Goal: Transaction & Acquisition: Purchase product/service

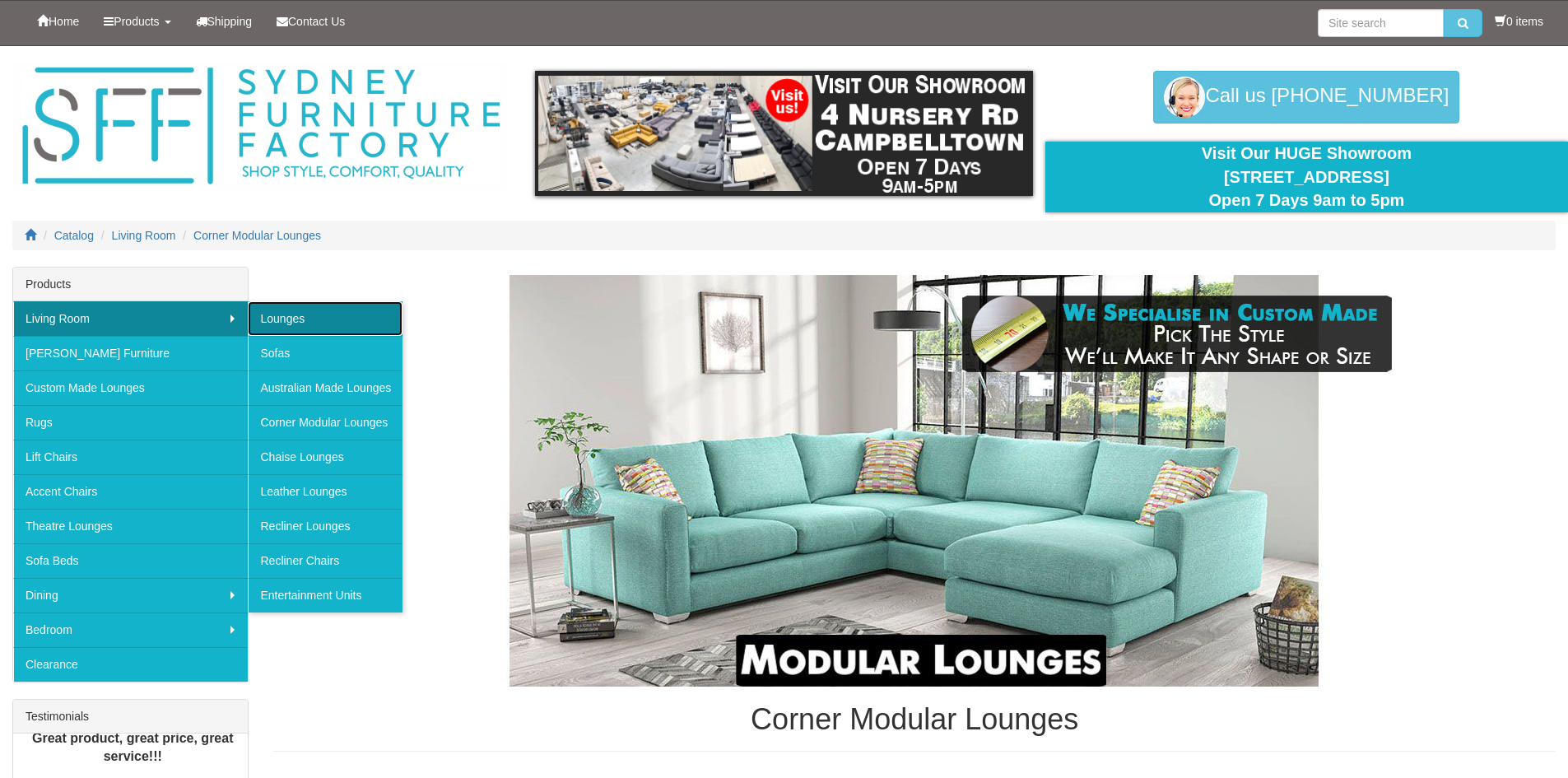
click at [303, 324] on link "Lounges" at bounding box center [324, 318] width 155 height 35
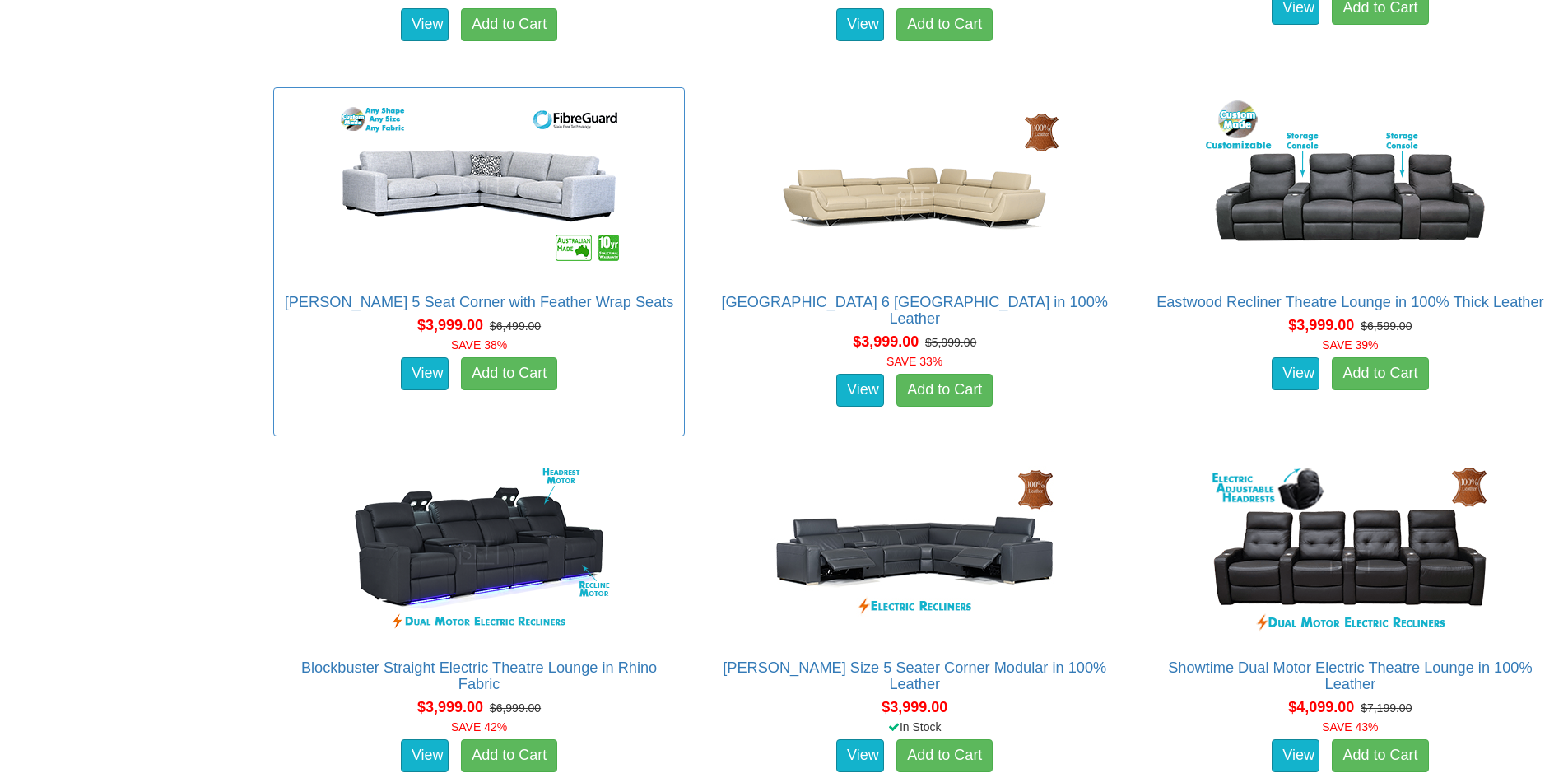
scroll to position [9961, 0]
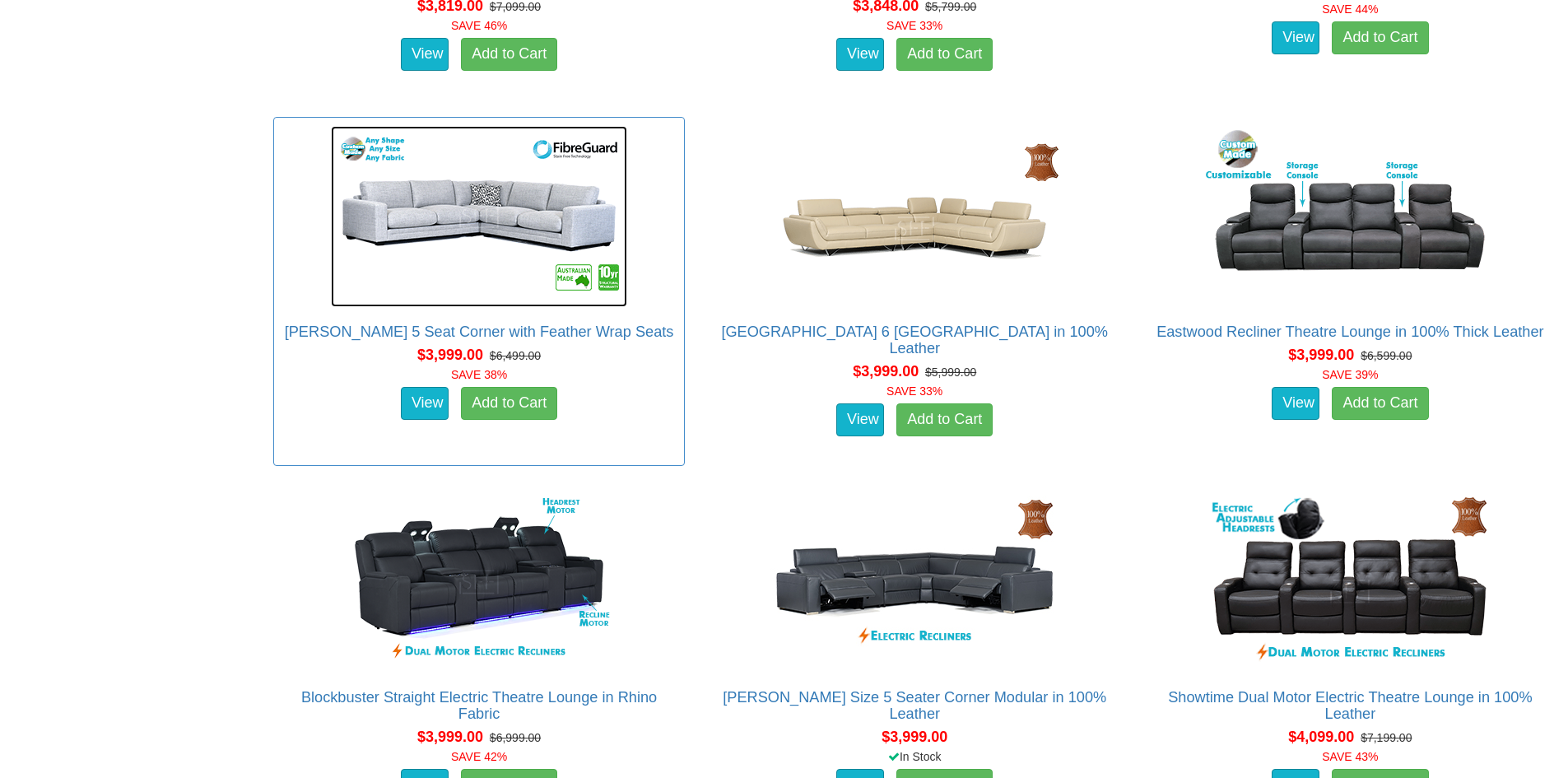
click at [527, 234] on img at bounding box center [479, 216] width 297 height 181
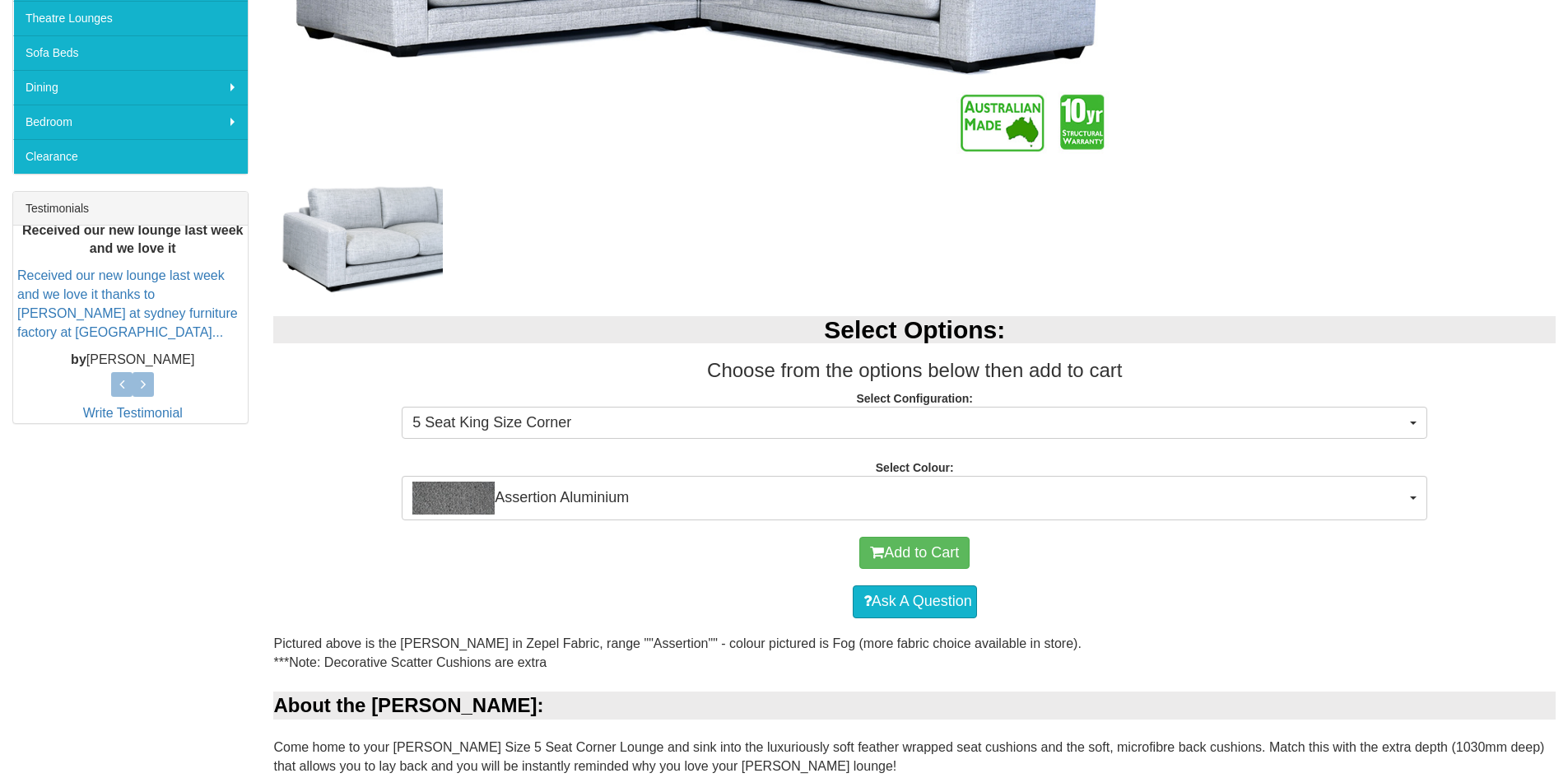
scroll to position [576, 0]
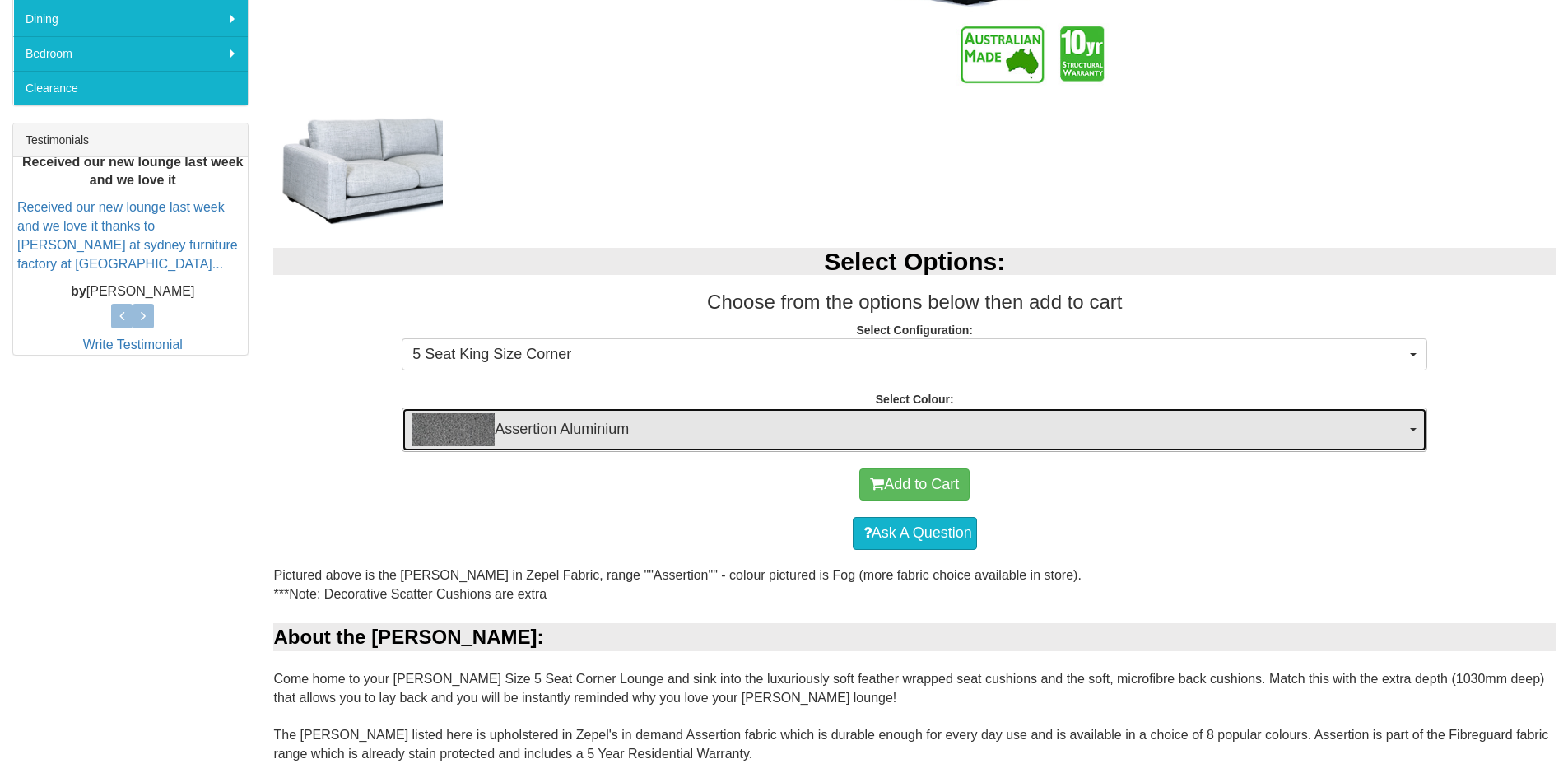
click at [521, 433] on span "Assertion Aluminium" at bounding box center [909, 429] width 994 height 33
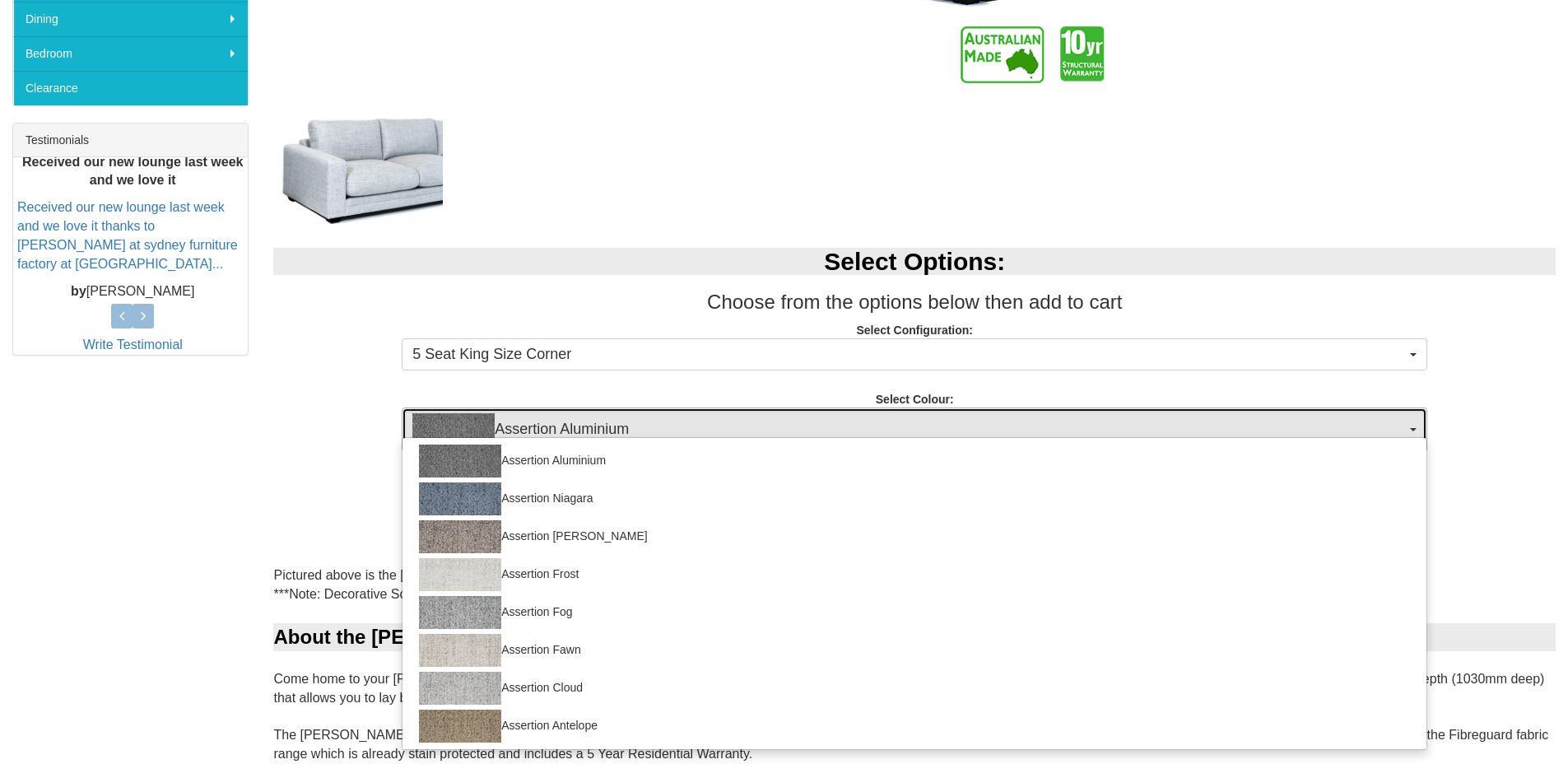
click at [521, 433] on span "Assertion Aluminium" at bounding box center [909, 429] width 994 height 33
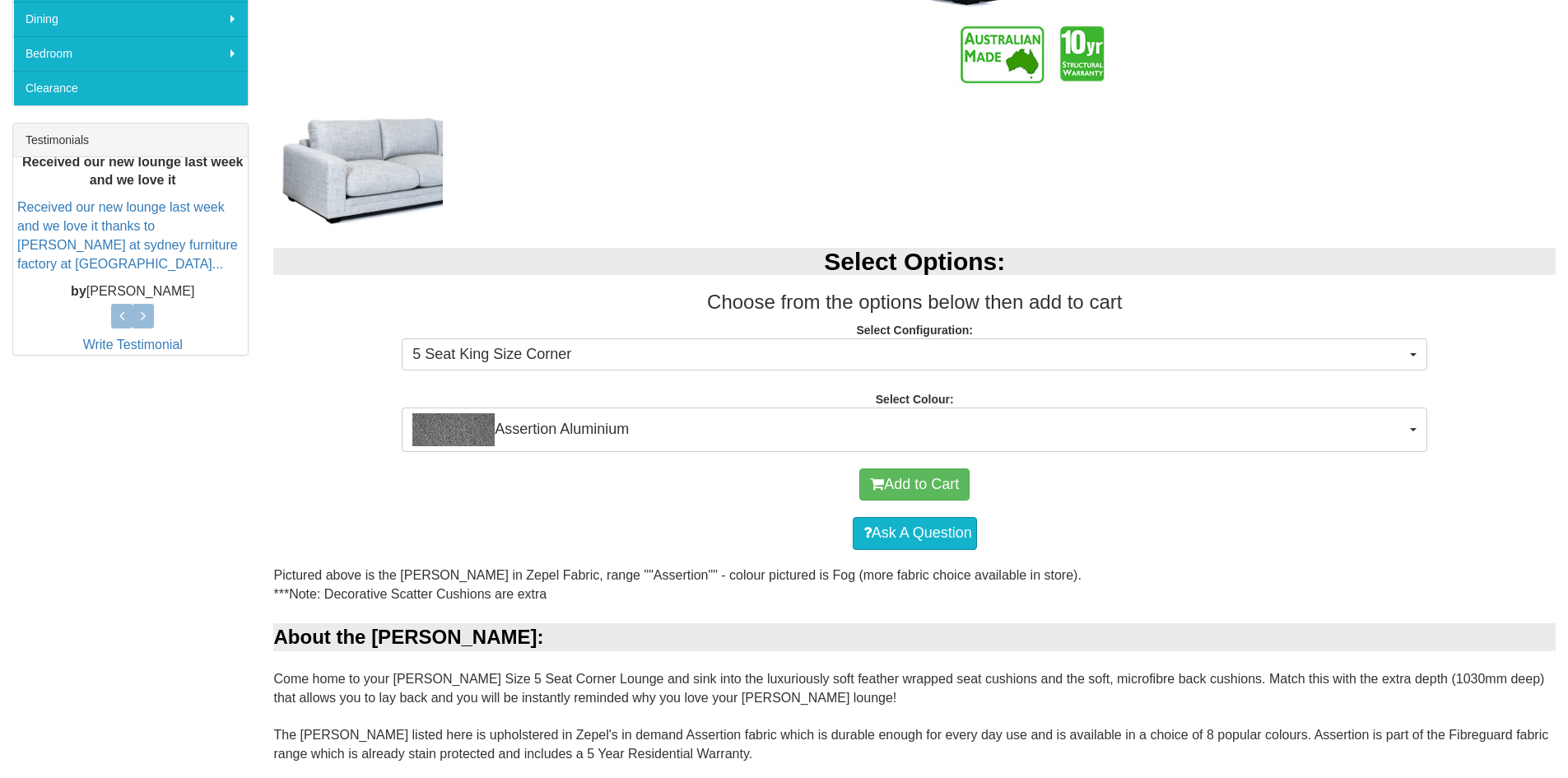
click at [525, 372] on div "Select Options: Choose from the options below then add to cart Select Configura…" at bounding box center [915, 341] width 1308 height 220
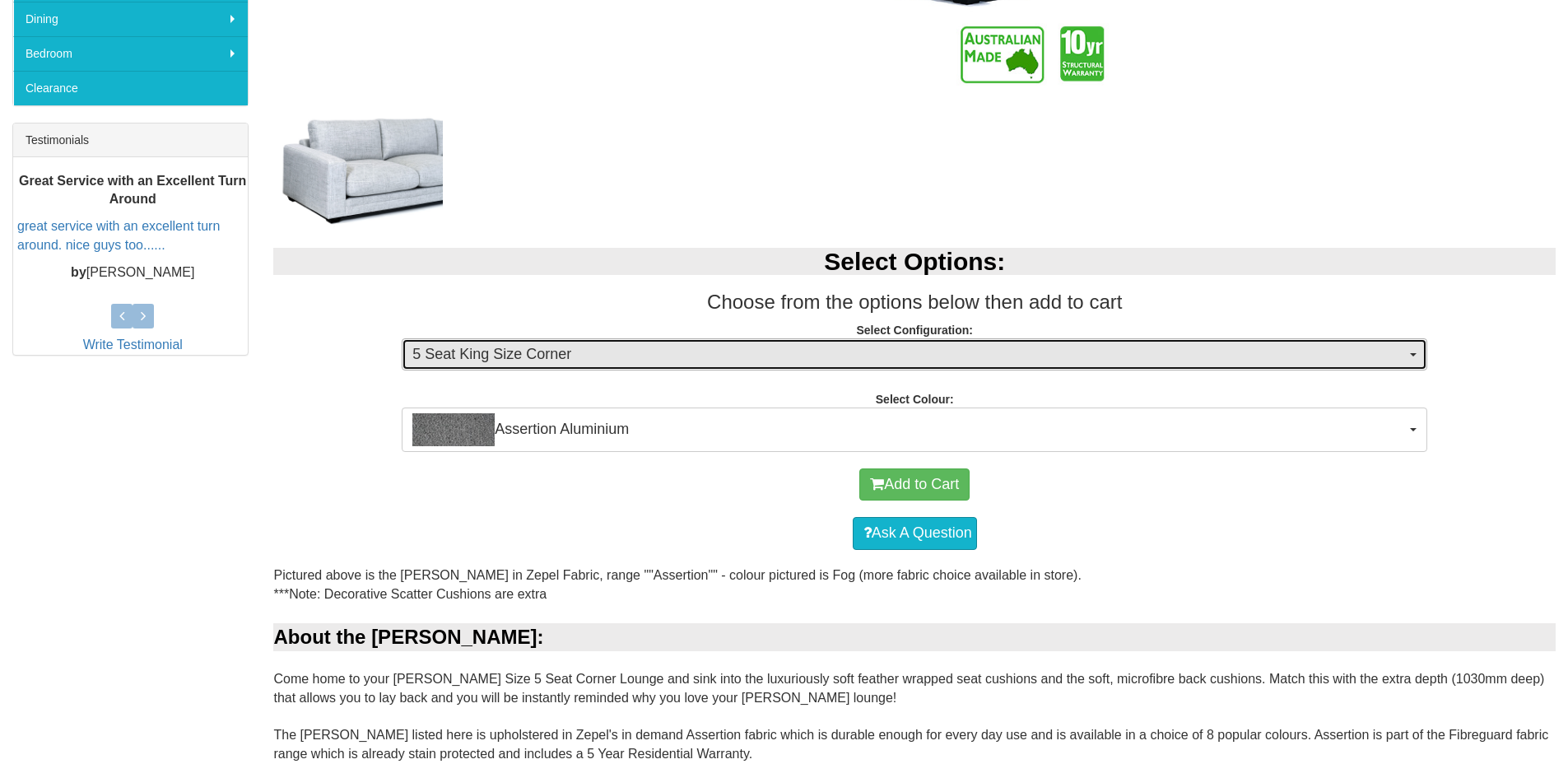
click at [528, 363] on span "5 Seat King Size Corner" at bounding box center [909, 354] width 994 height 21
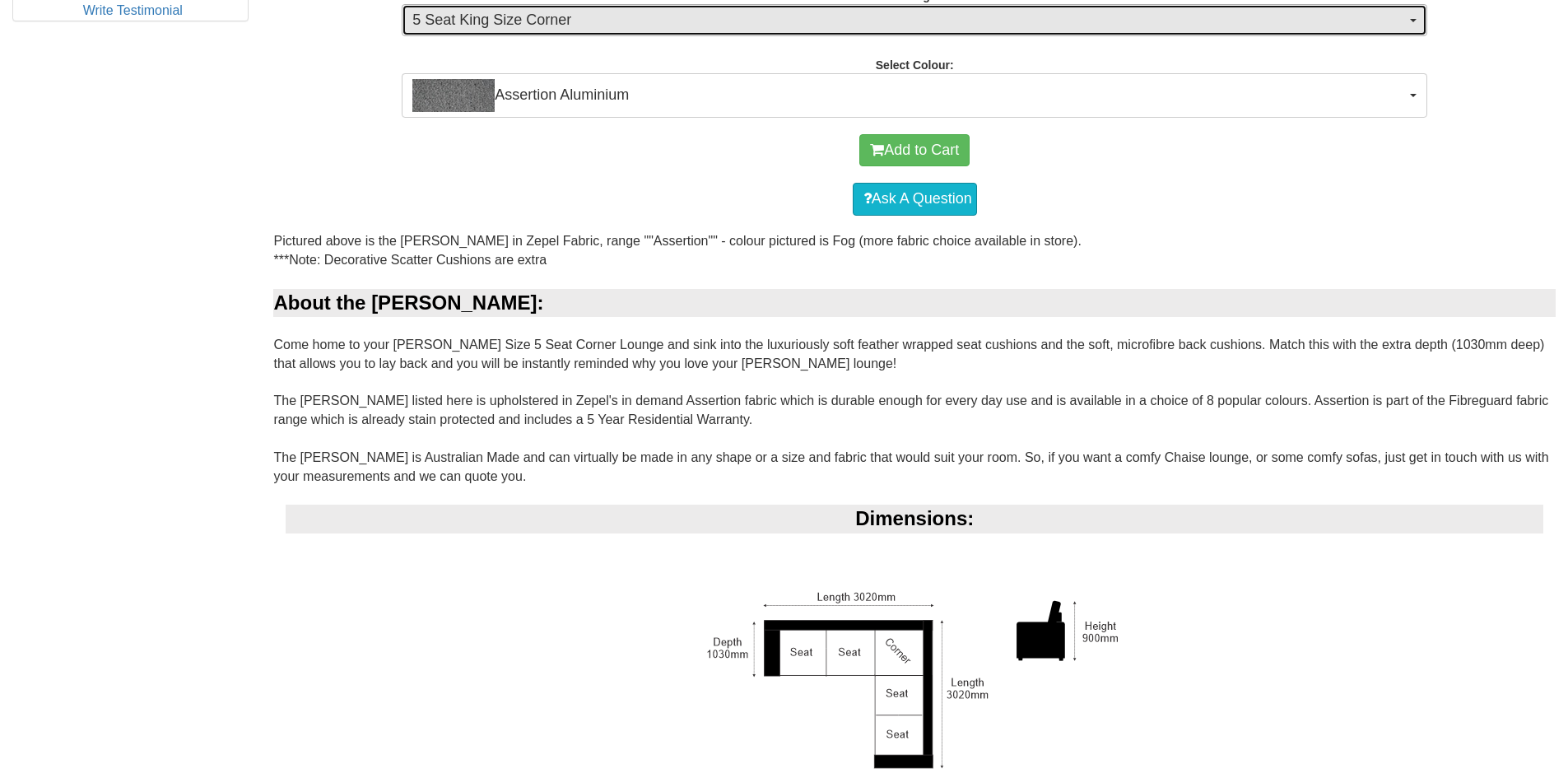
scroll to position [906, 0]
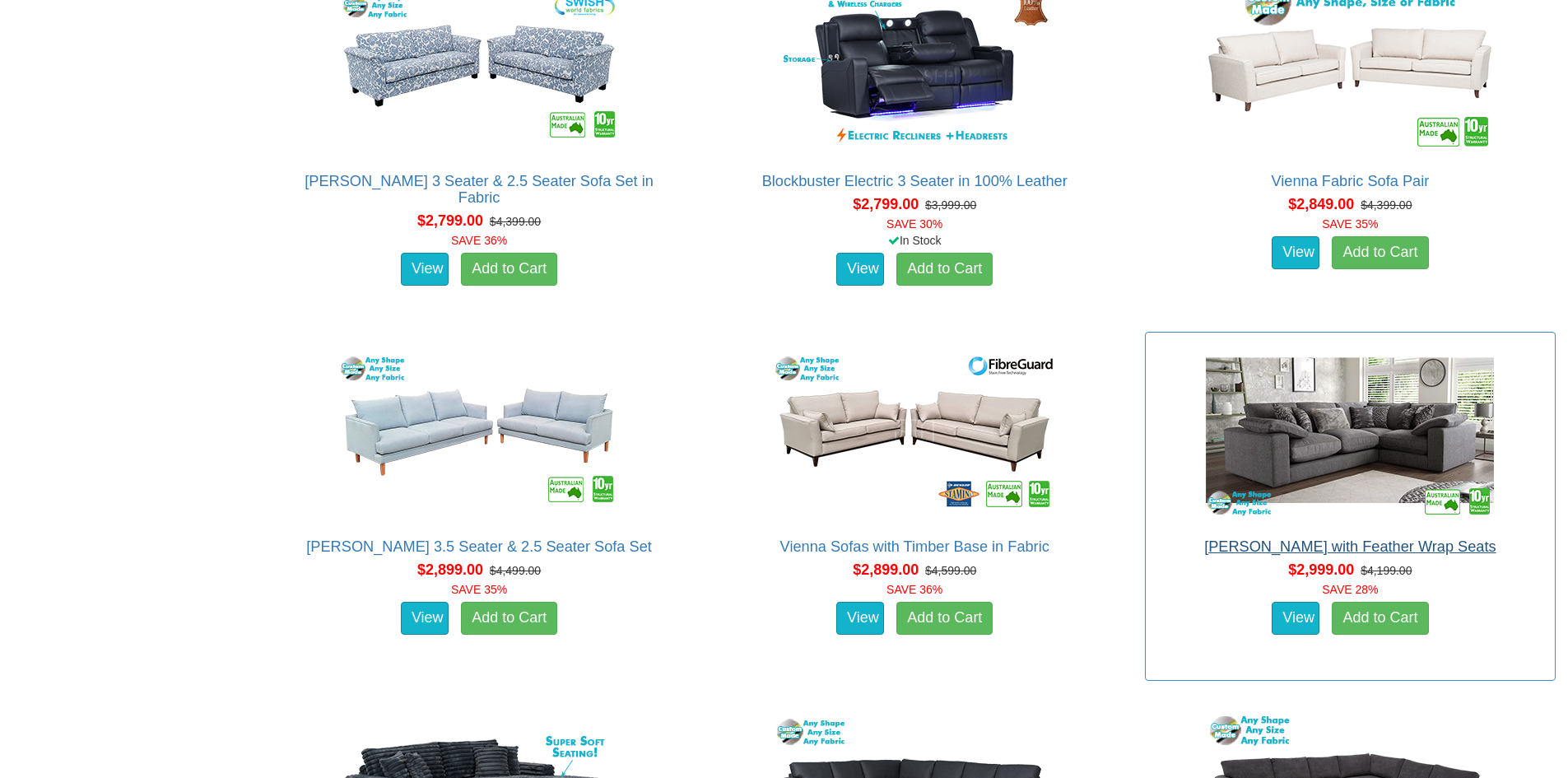
scroll to position [5421, 0]
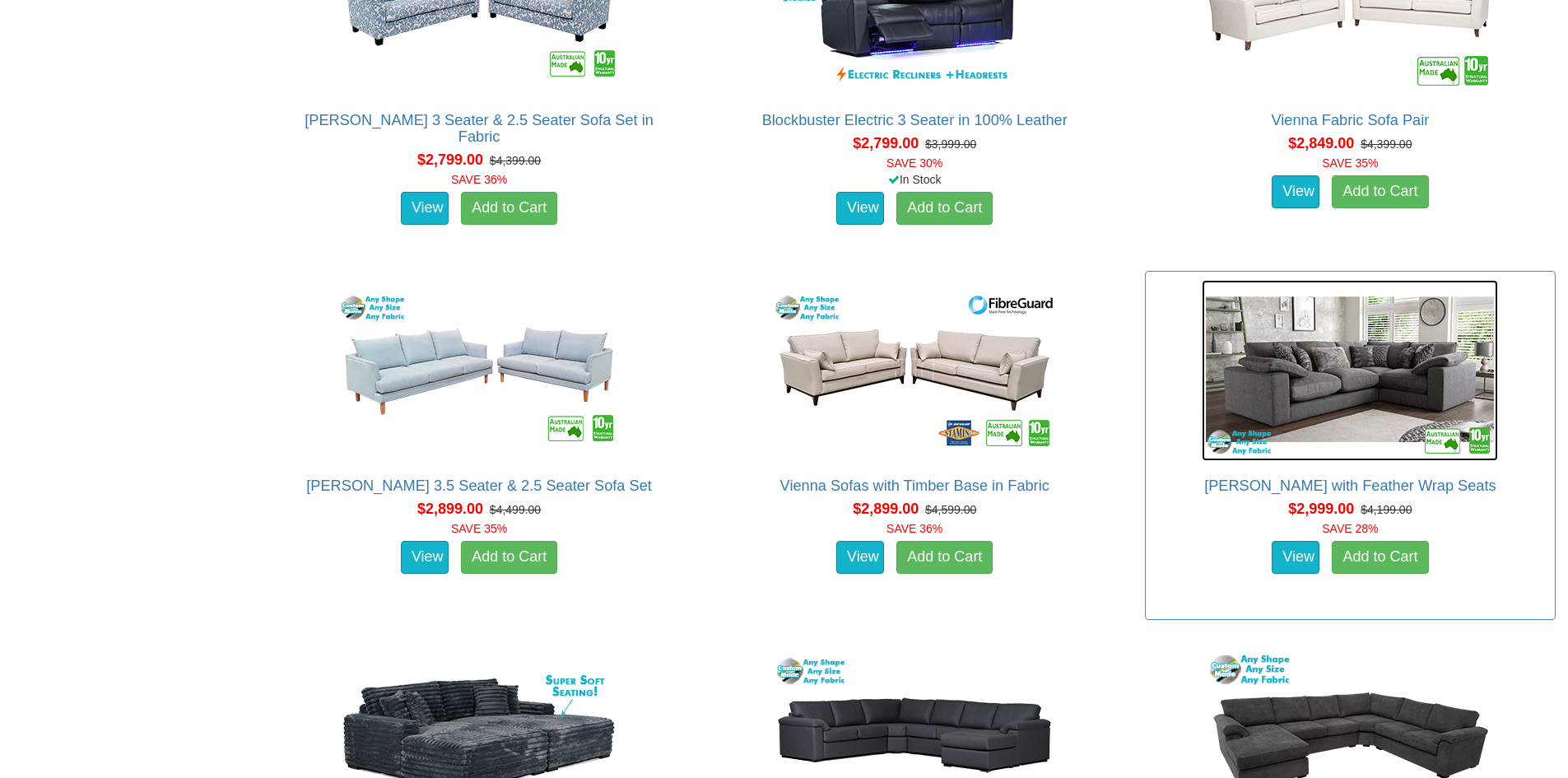
click at [1349, 401] on img at bounding box center [1350, 370] width 297 height 181
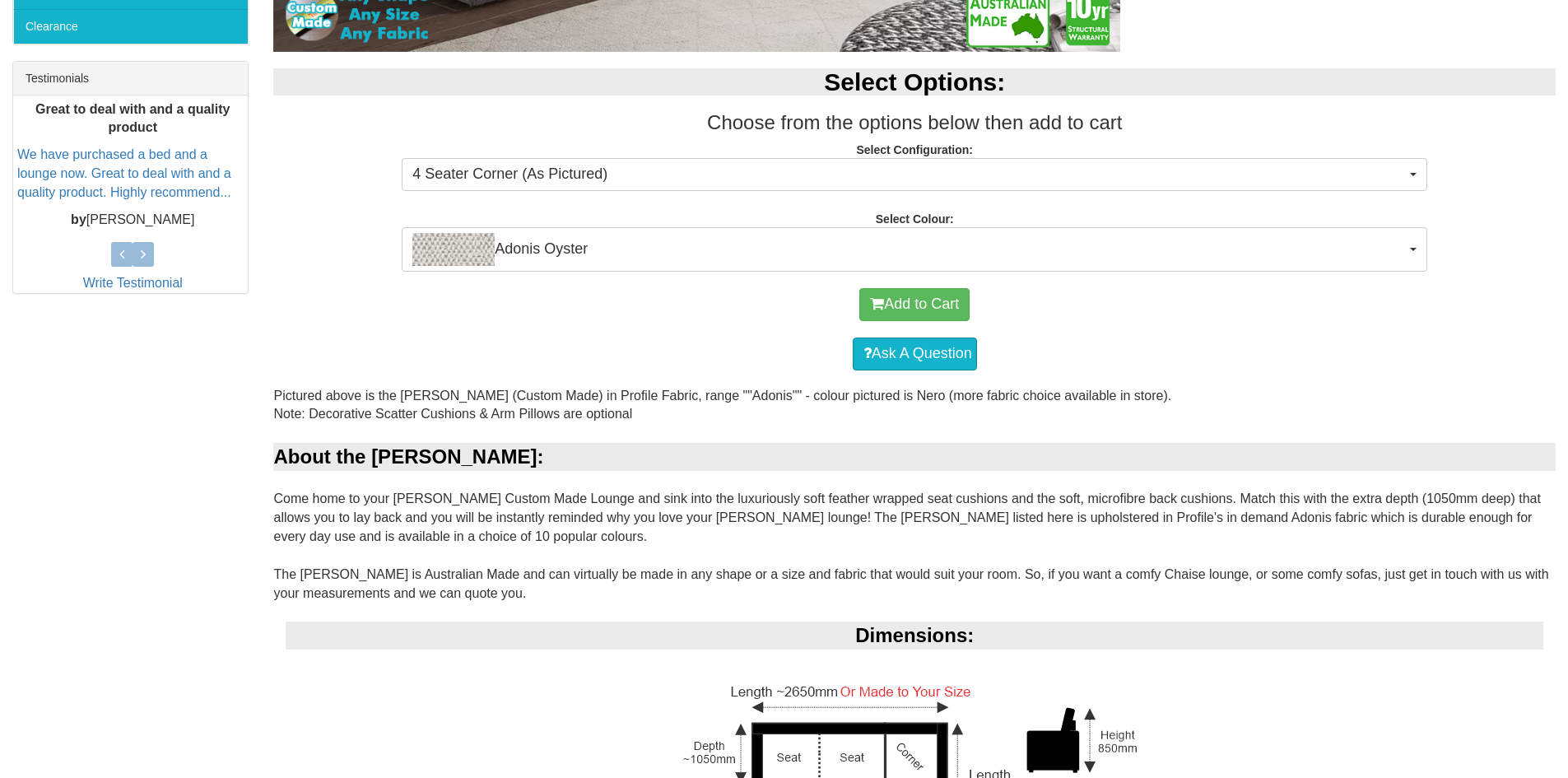
scroll to position [659, 0]
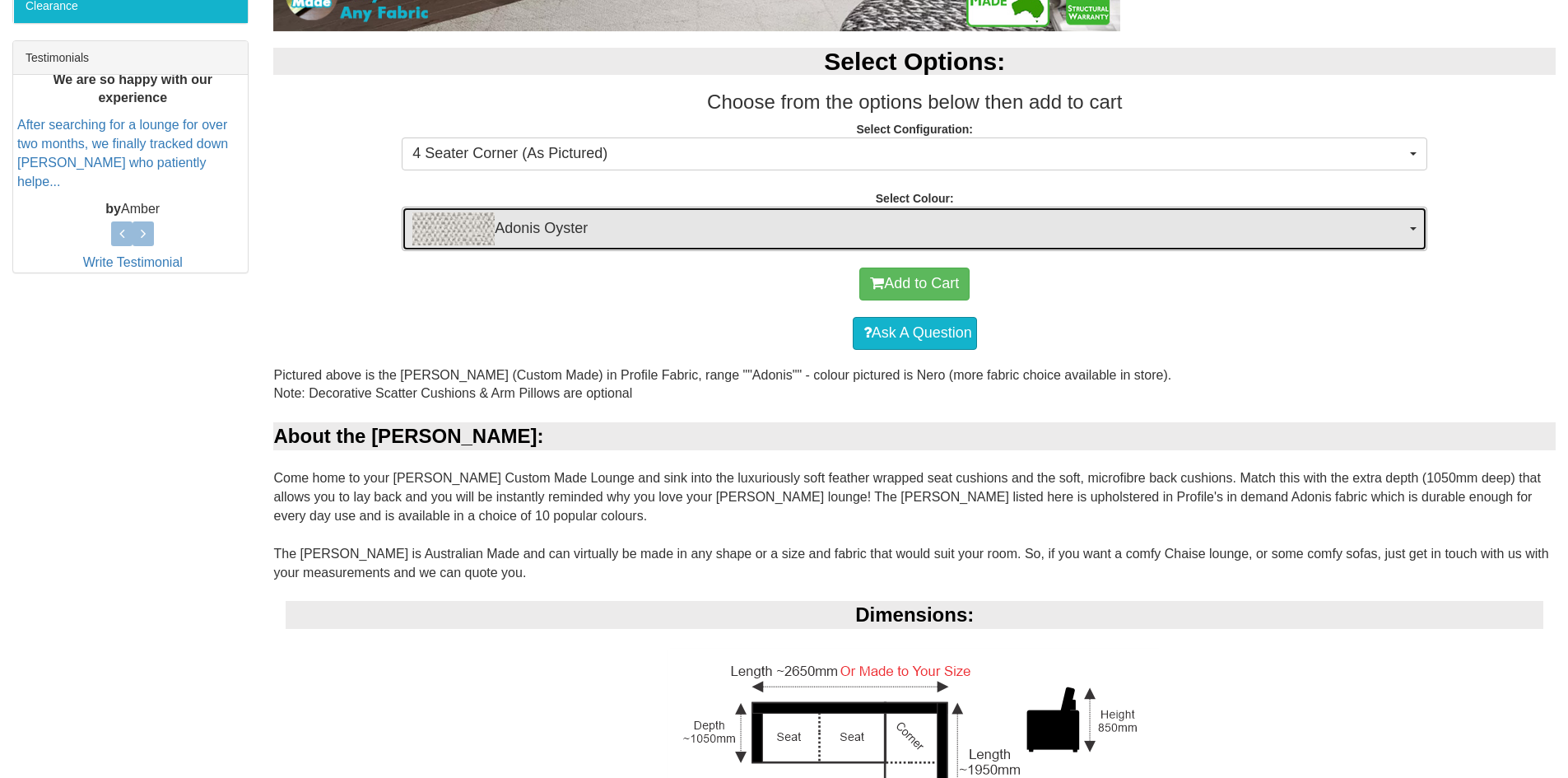
click at [599, 239] on span "Adonis Oyster" at bounding box center [909, 228] width 994 height 33
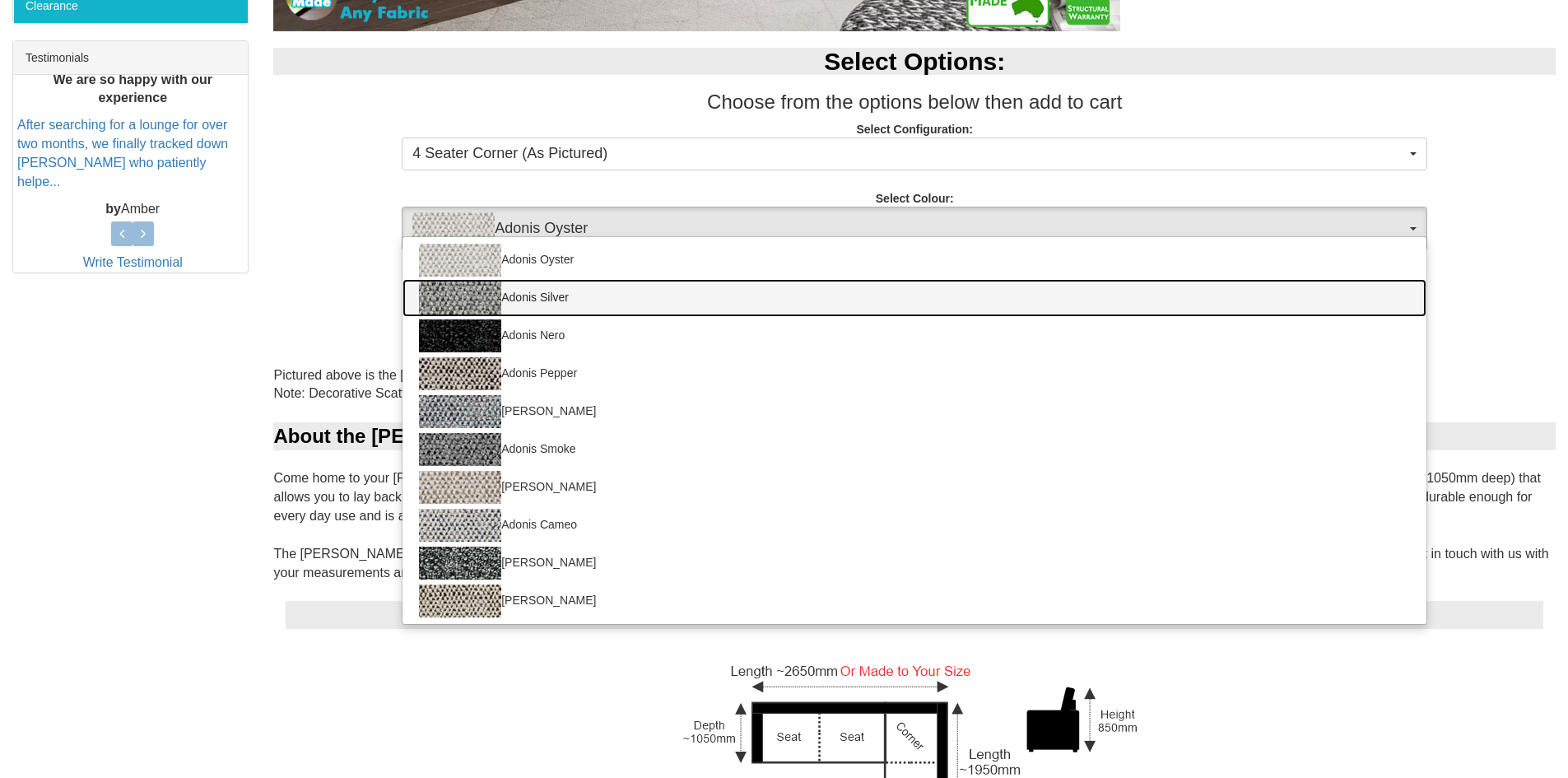
click at [557, 306] on link "Adonis Silver" at bounding box center [915, 297] width 1024 height 38
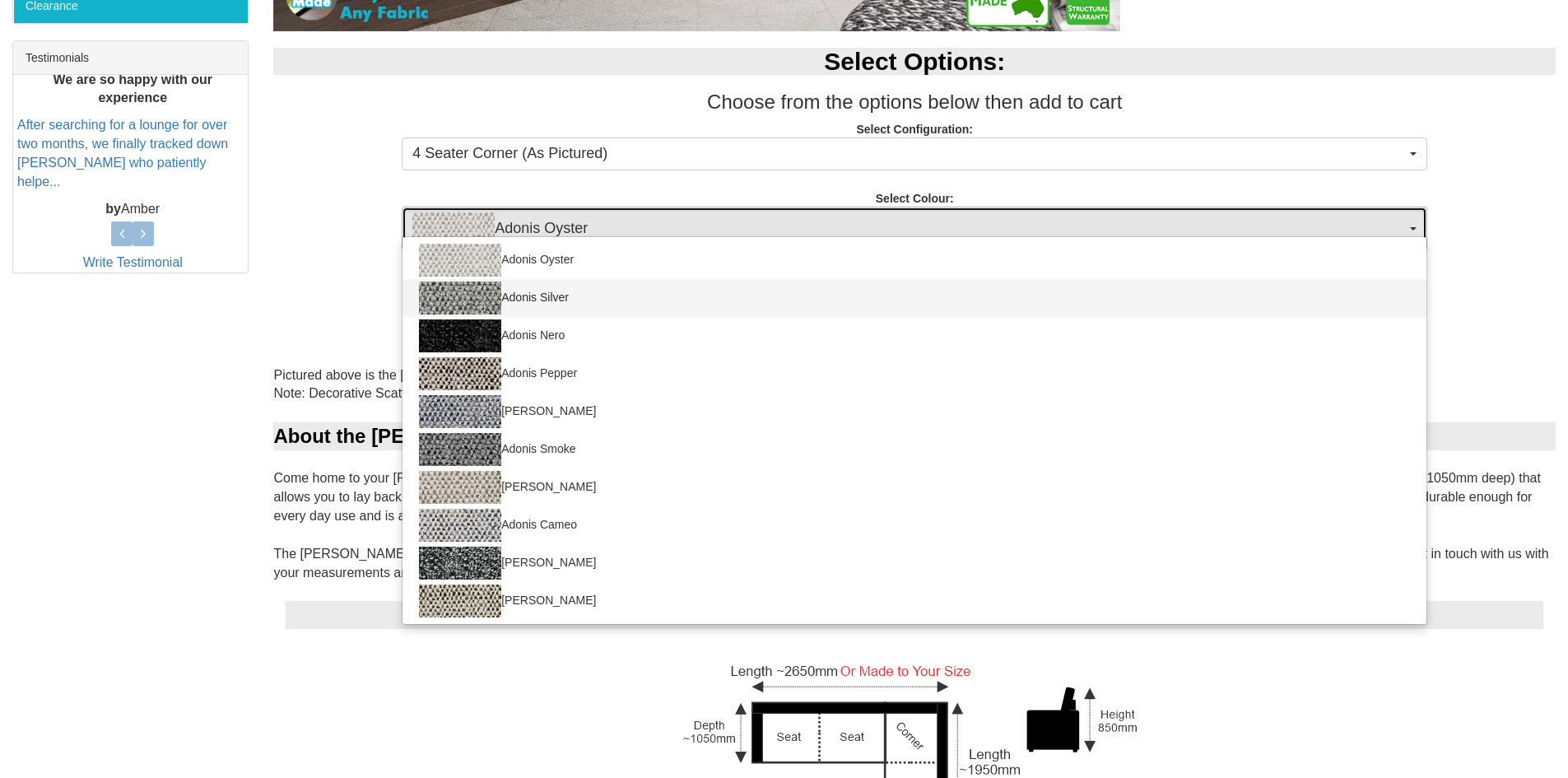
select select "1749"
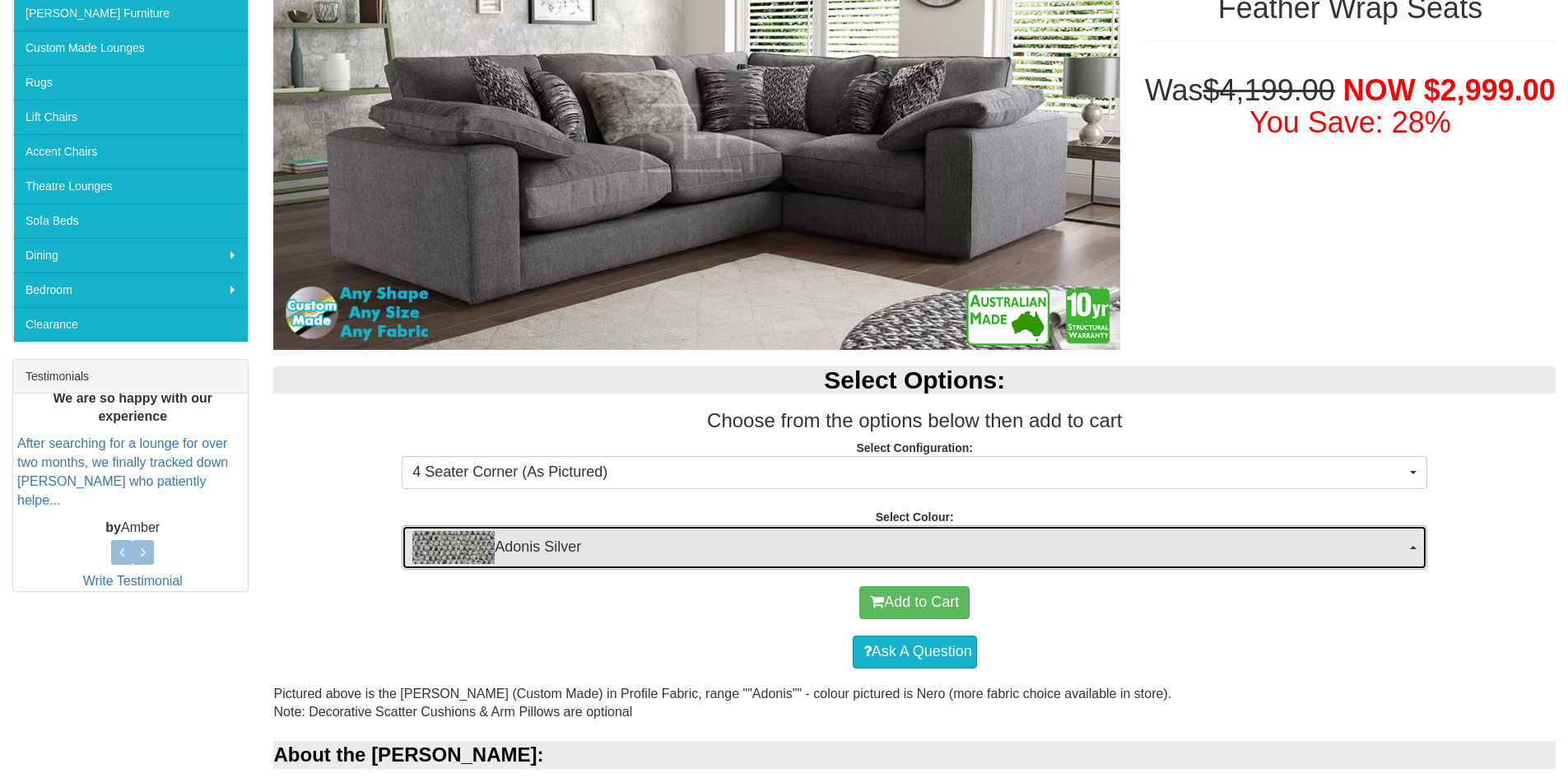
scroll to position [411, 0]
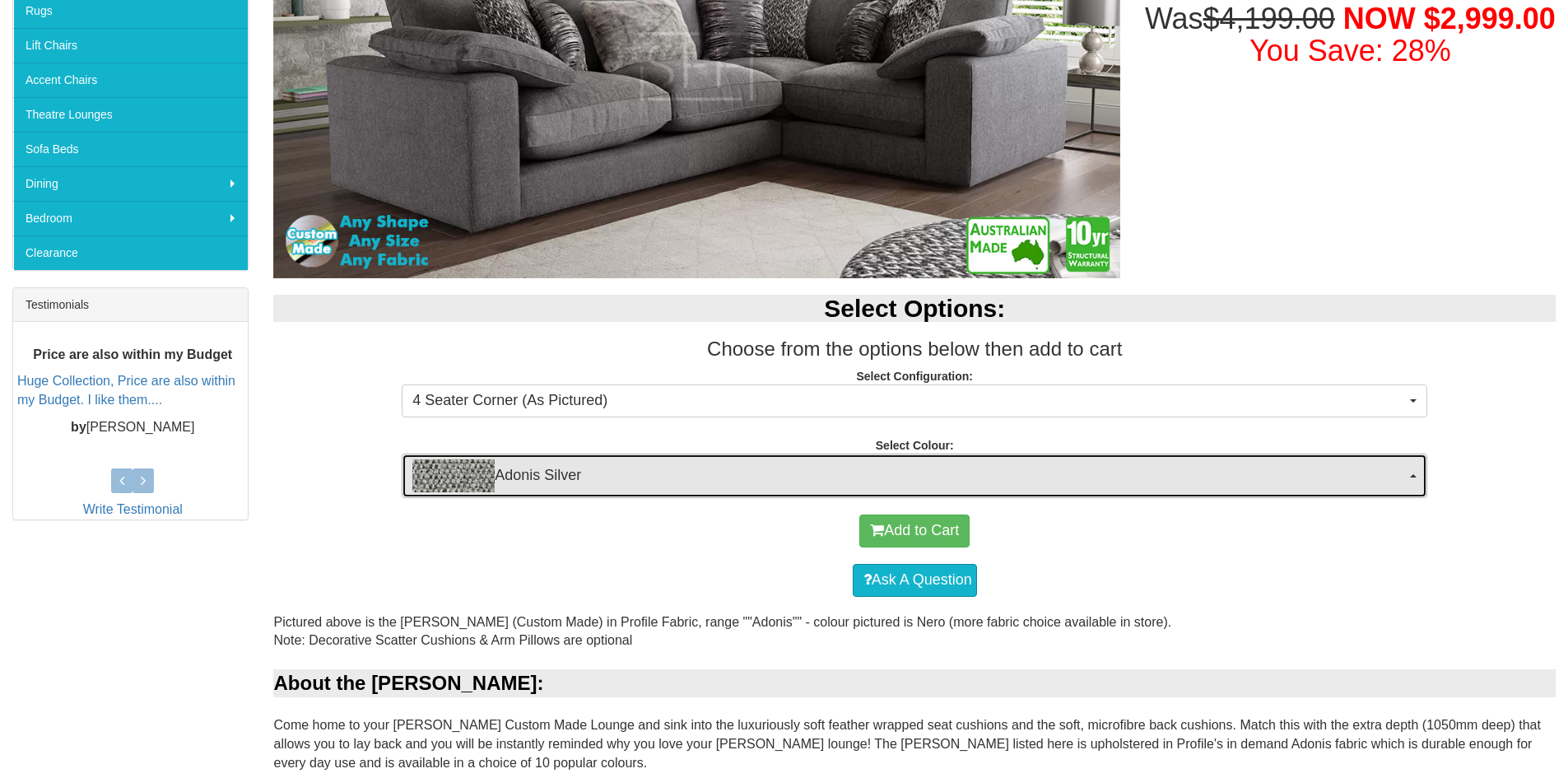
click at [578, 470] on span "Adonis Silver" at bounding box center [909, 476] width 994 height 33
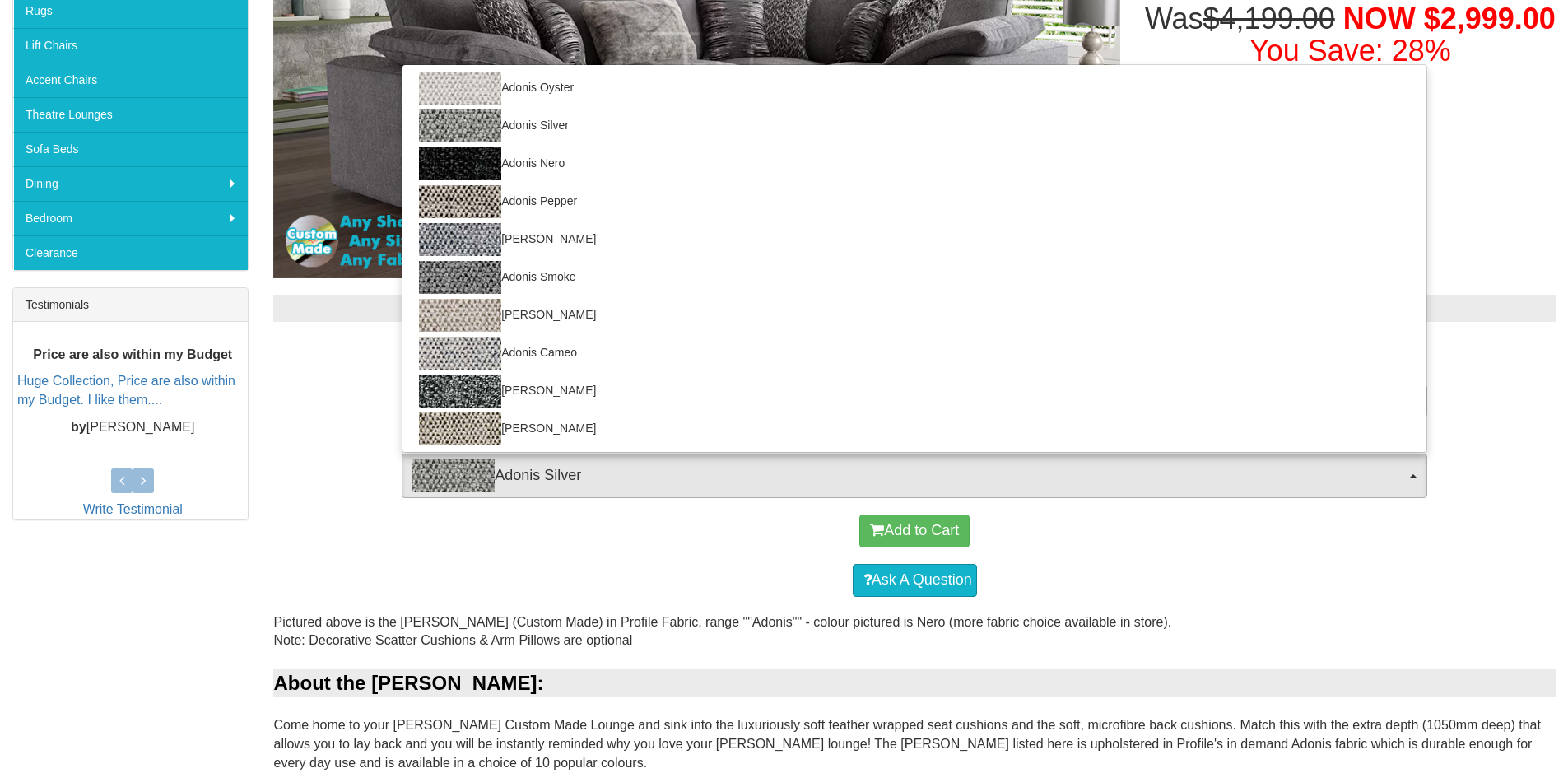
click at [373, 476] on div "Select Options: Choose from the options below then add to cart Select Configura…" at bounding box center [915, 388] width 1308 height 220
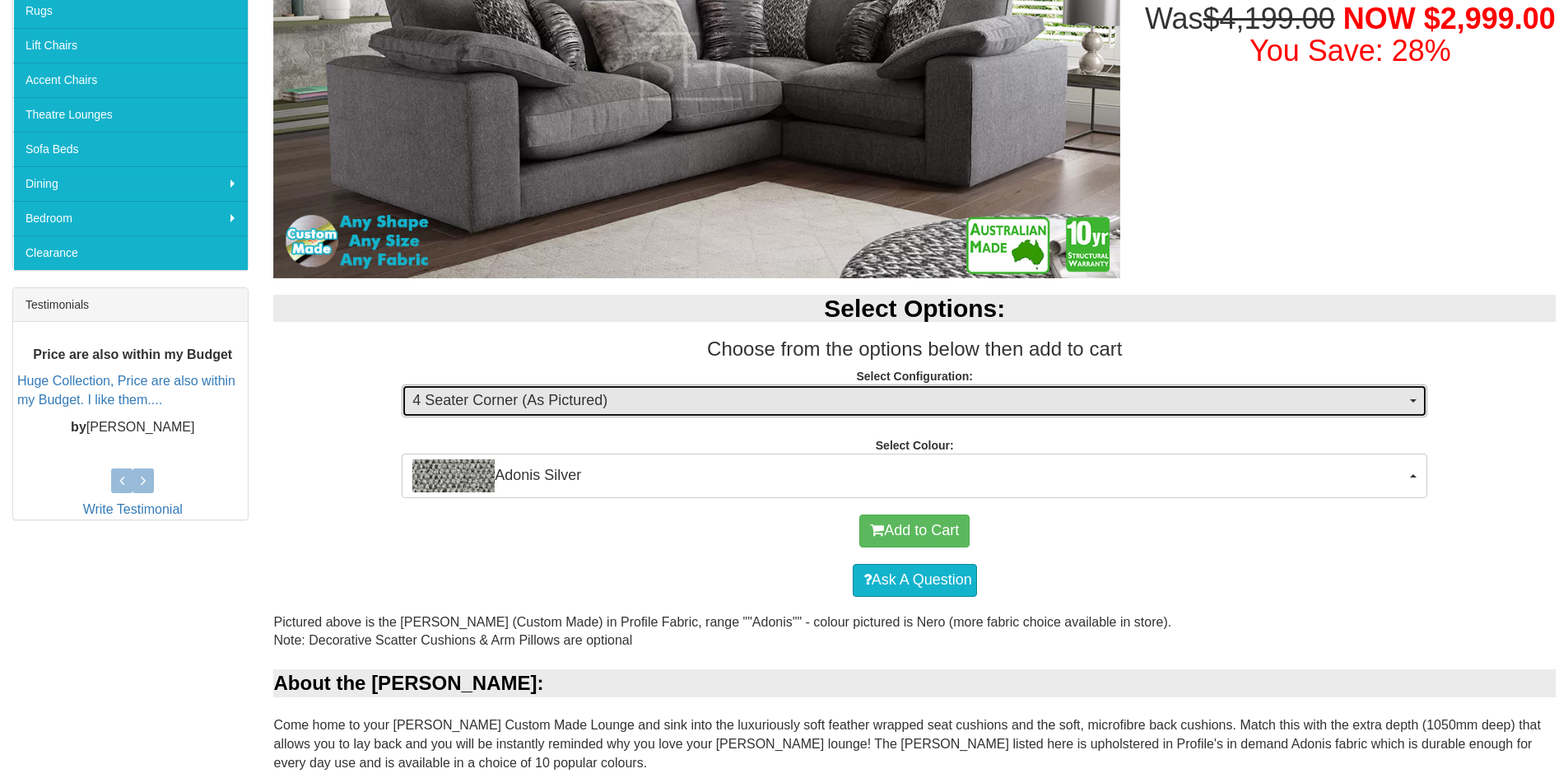
click at [487, 410] on span "4 Seater Corner (As Pictured)" at bounding box center [909, 400] width 994 height 21
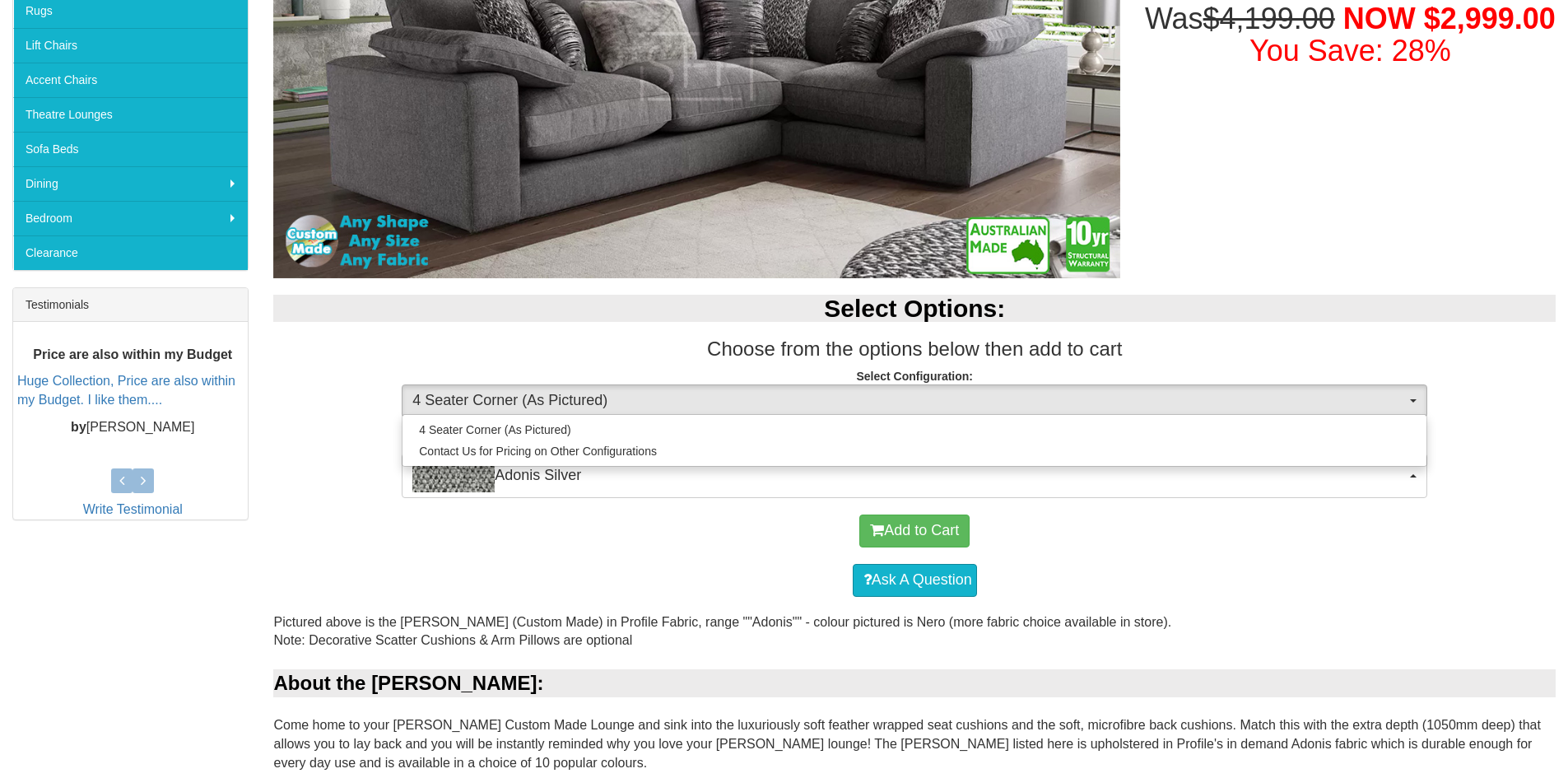
click at [504, 418] on div "4 Seater Corner (As Pictured) Contact Us for Pricing on Other Configurations" at bounding box center [915, 440] width 1026 height 52
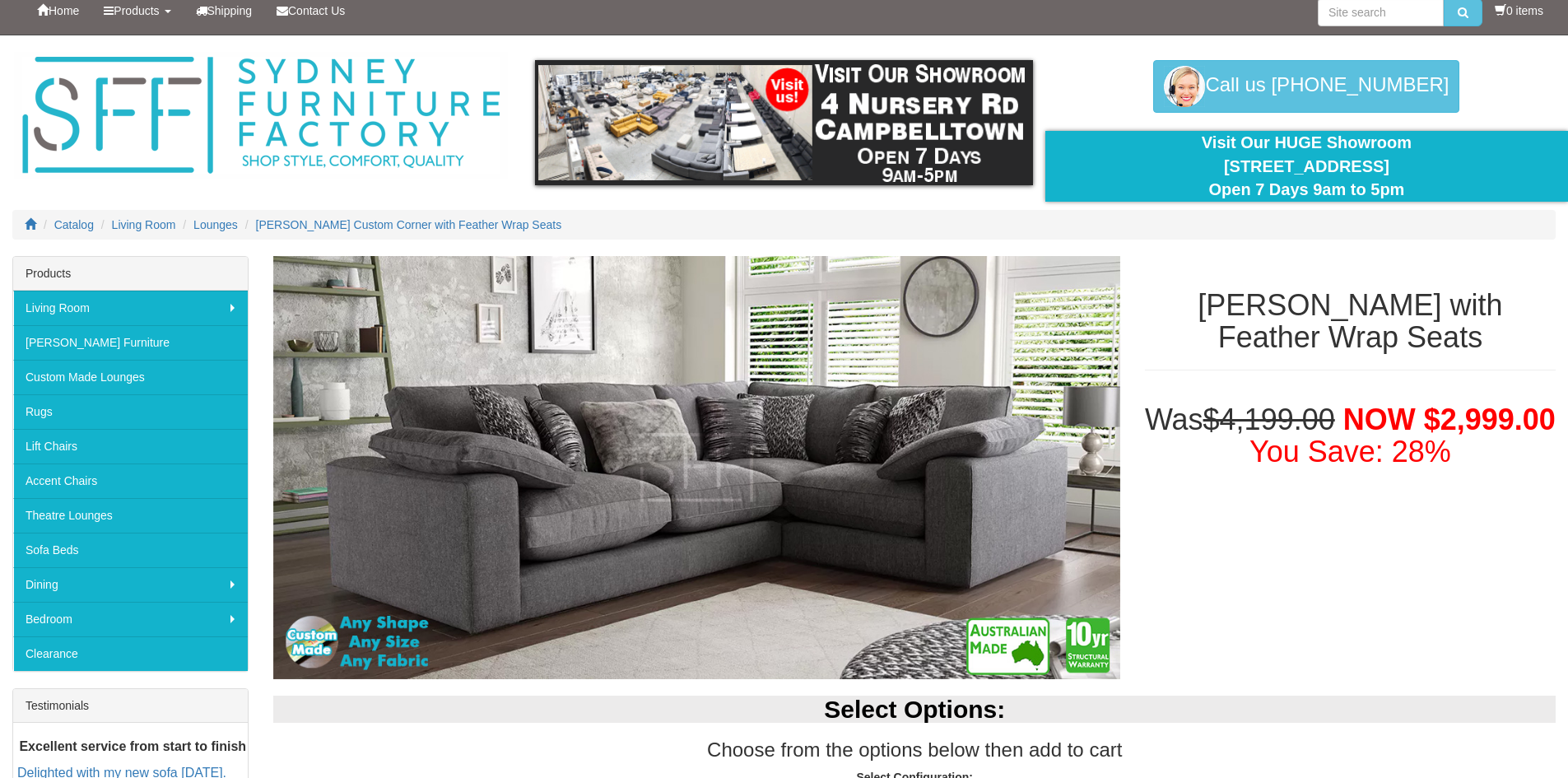
scroll to position [0, 0]
